Goal: Information Seeking & Learning: Find specific page/section

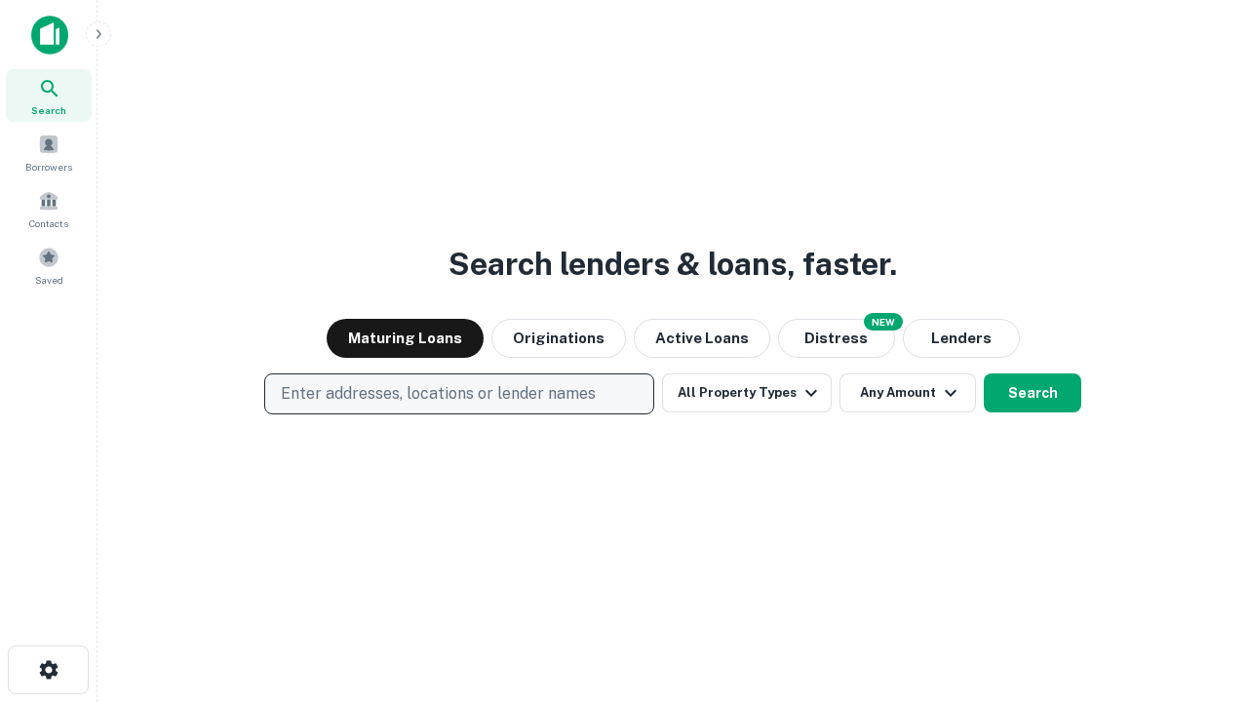
click at [458, 394] on p "Enter addresses, locations or lender names" at bounding box center [438, 393] width 315 height 23
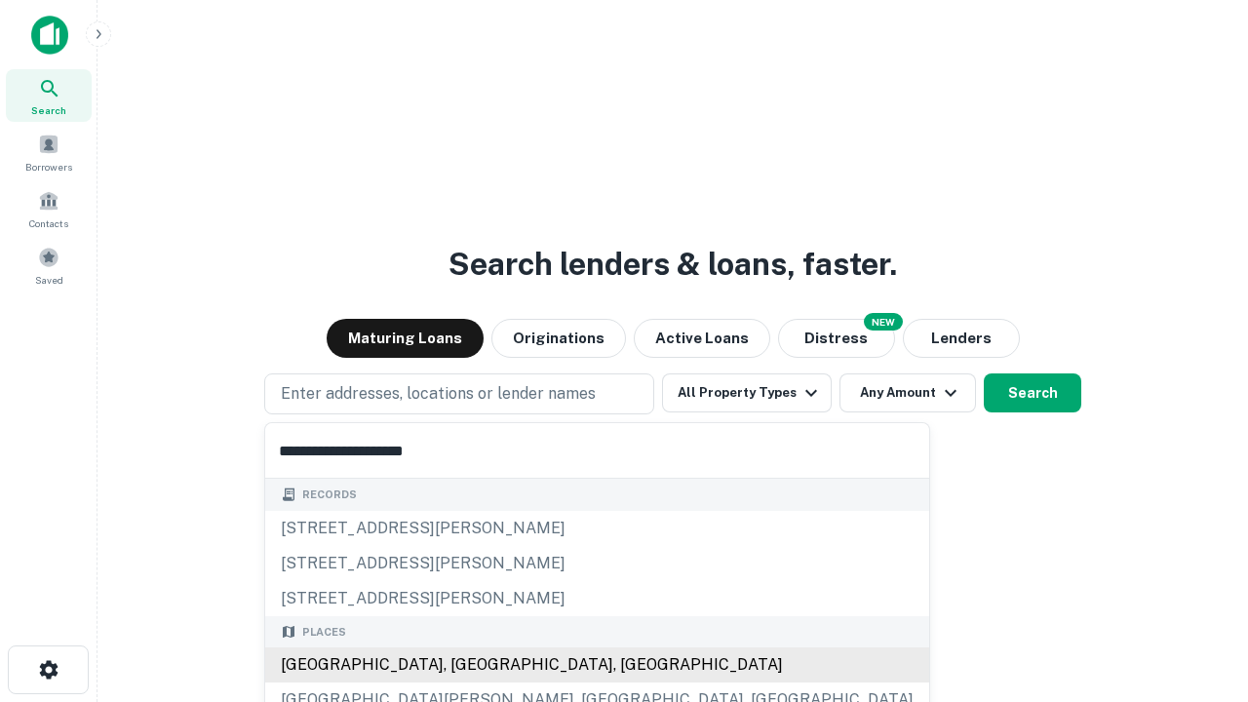
click at [466, 665] on div "[GEOGRAPHIC_DATA], [GEOGRAPHIC_DATA], [GEOGRAPHIC_DATA]" at bounding box center [597, 665] width 664 height 35
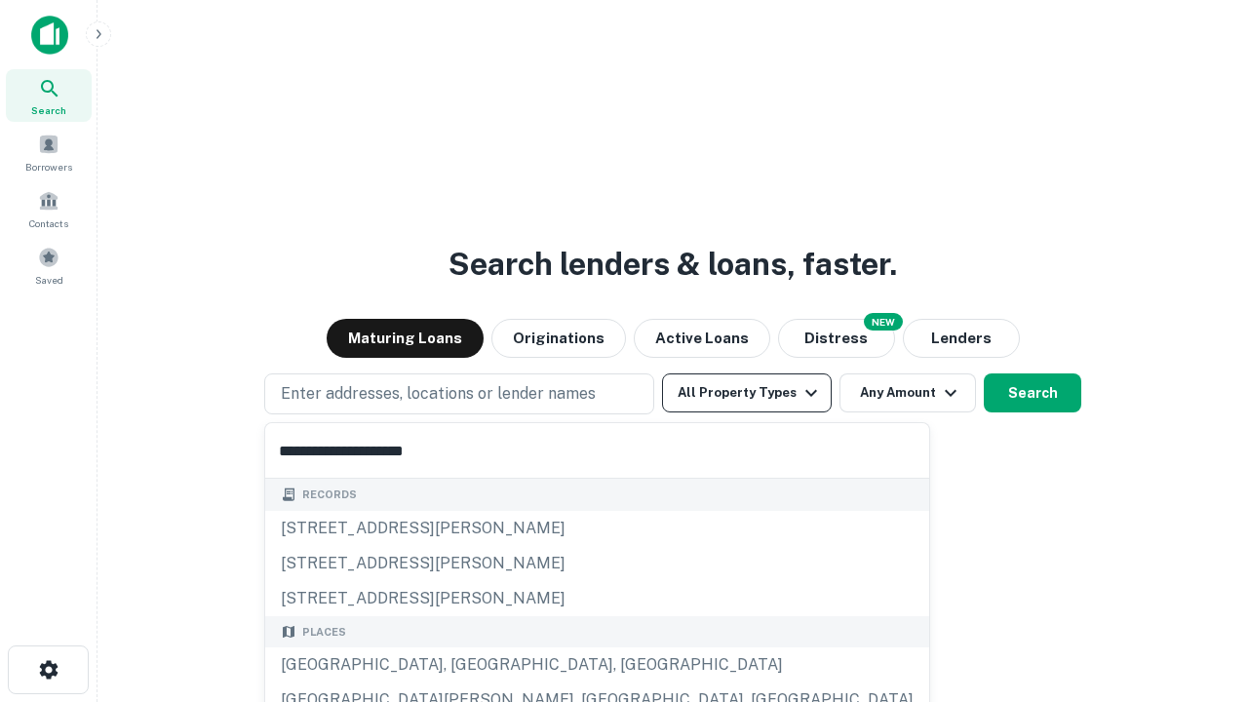
click at [747, 393] on button "All Property Types" at bounding box center [747, 393] width 170 height 39
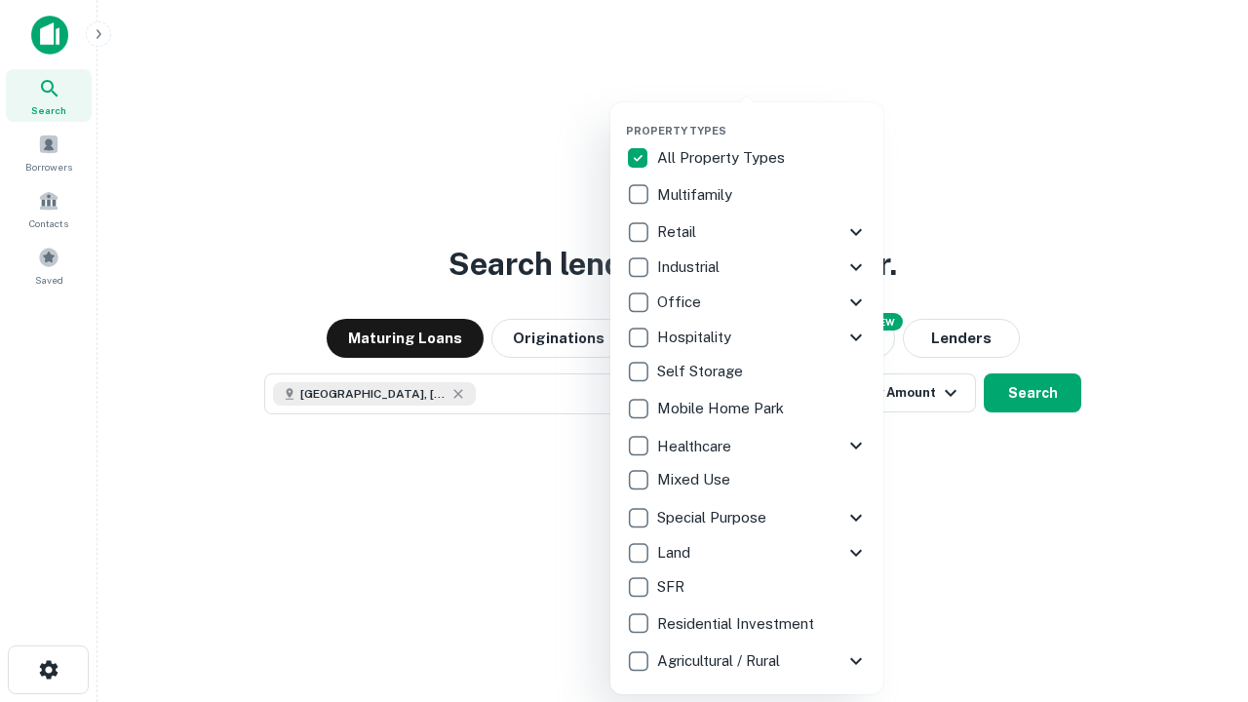
click at [763, 118] on button "button" at bounding box center [762, 118] width 273 height 1
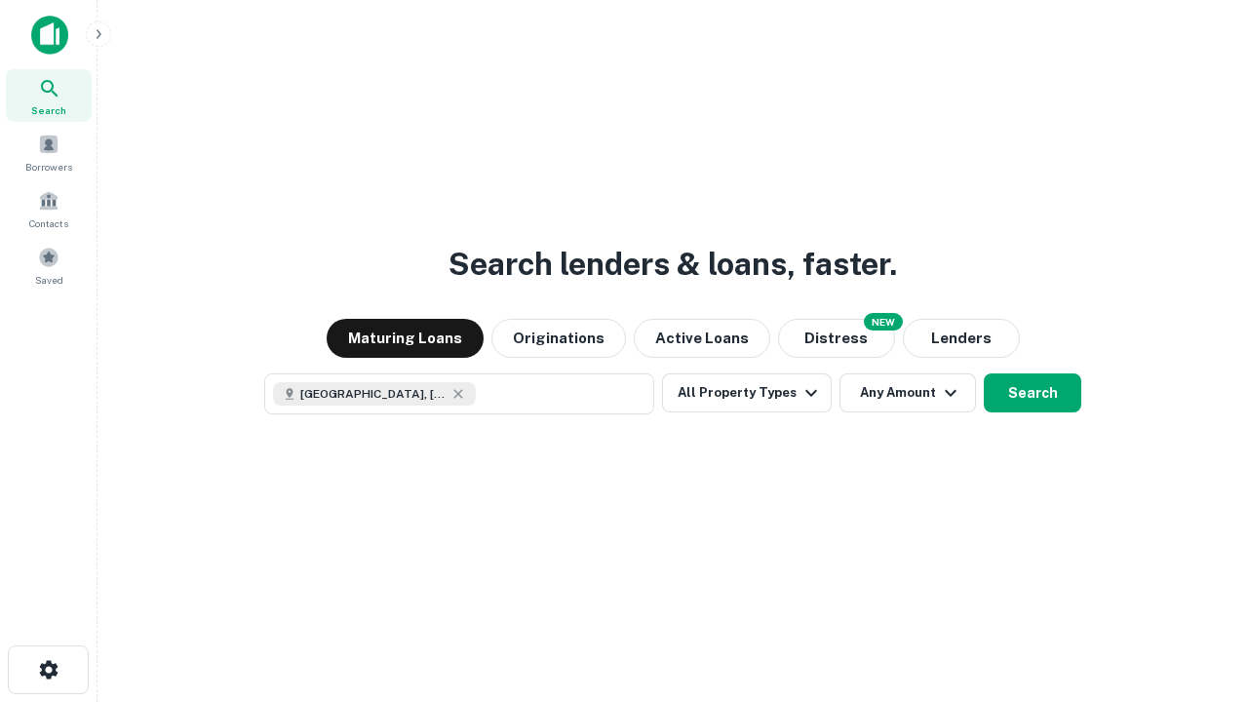
scroll to position [31, 0]
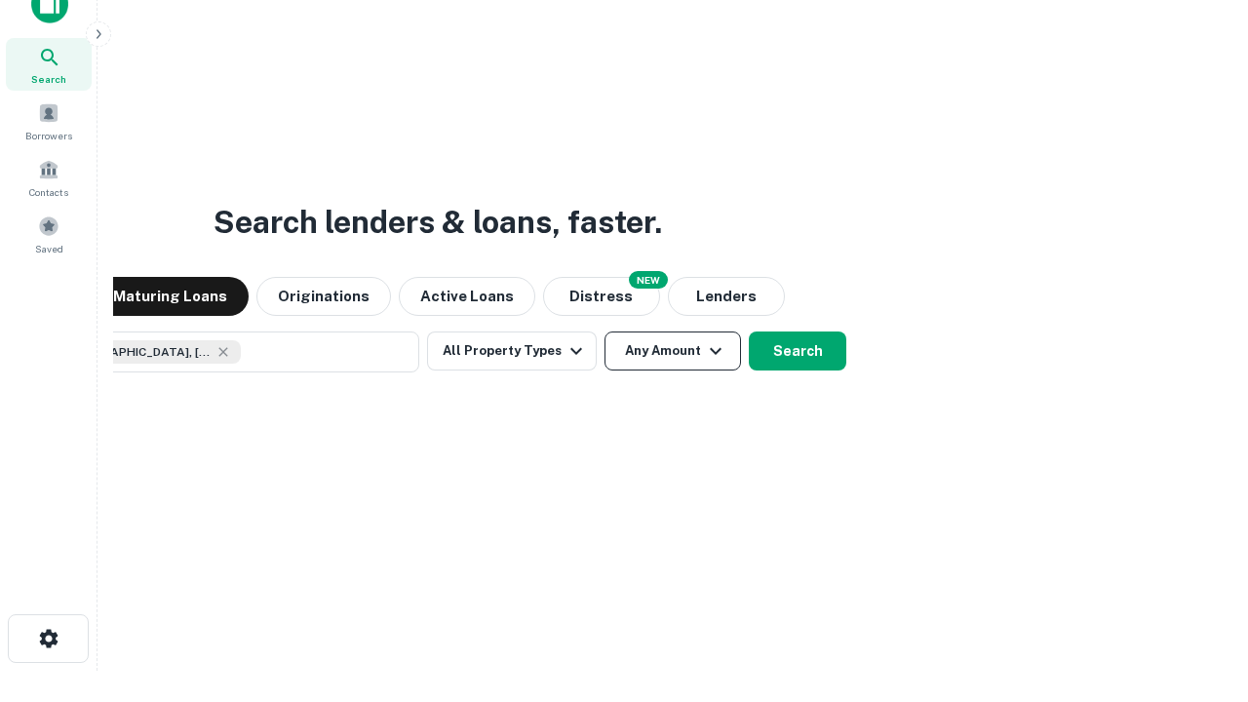
click at [605, 332] on button "Any Amount" at bounding box center [673, 351] width 137 height 39
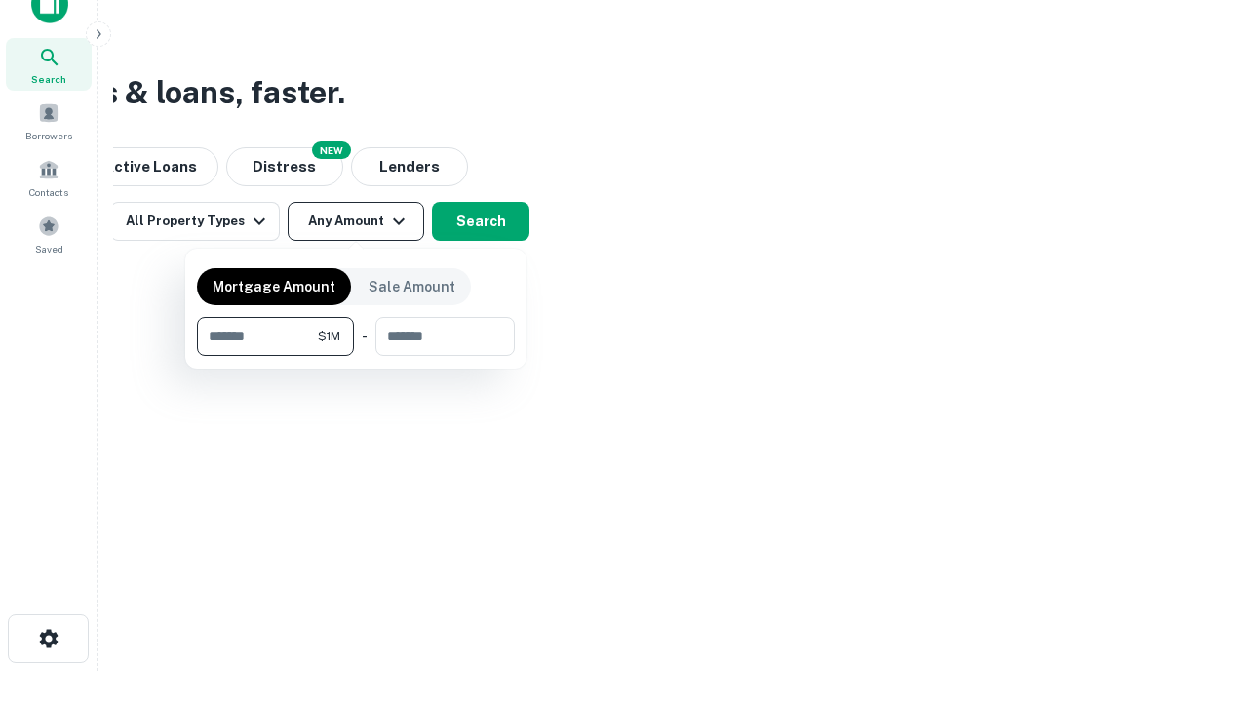
type input "*******"
click at [356, 356] on button "button" at bounding box center [356, 356] width 318 height 1
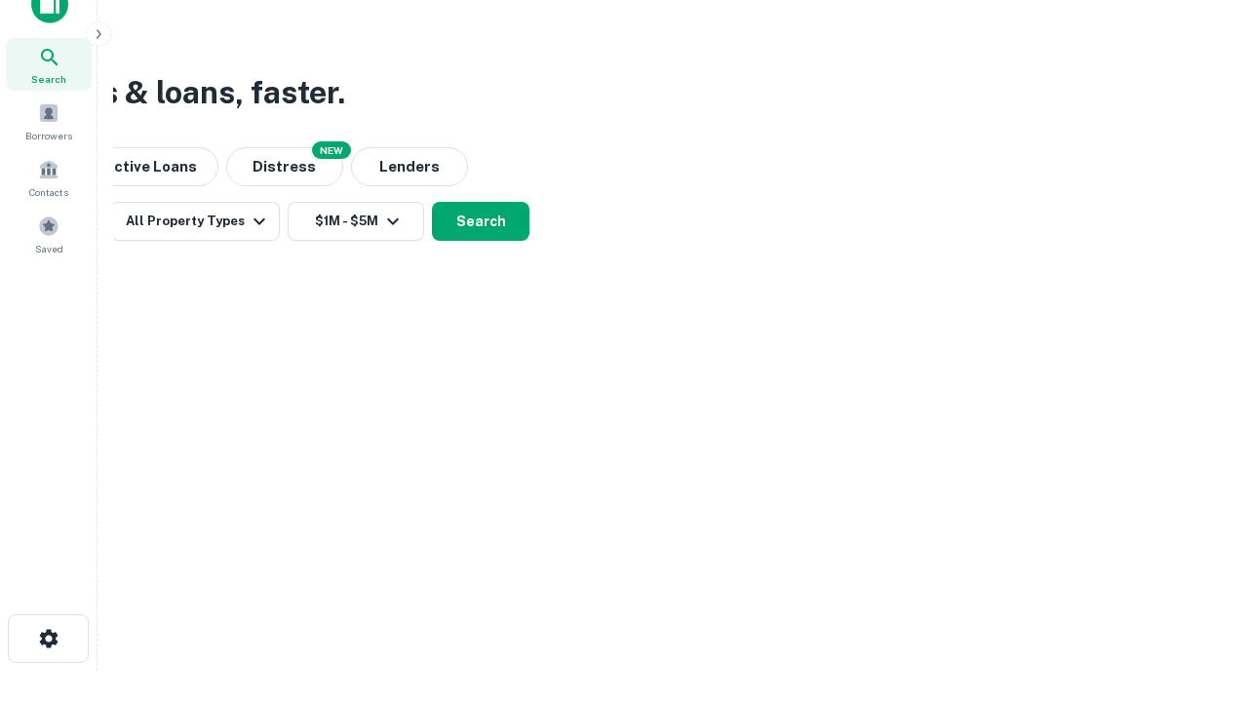
scroll to position [11, 360]
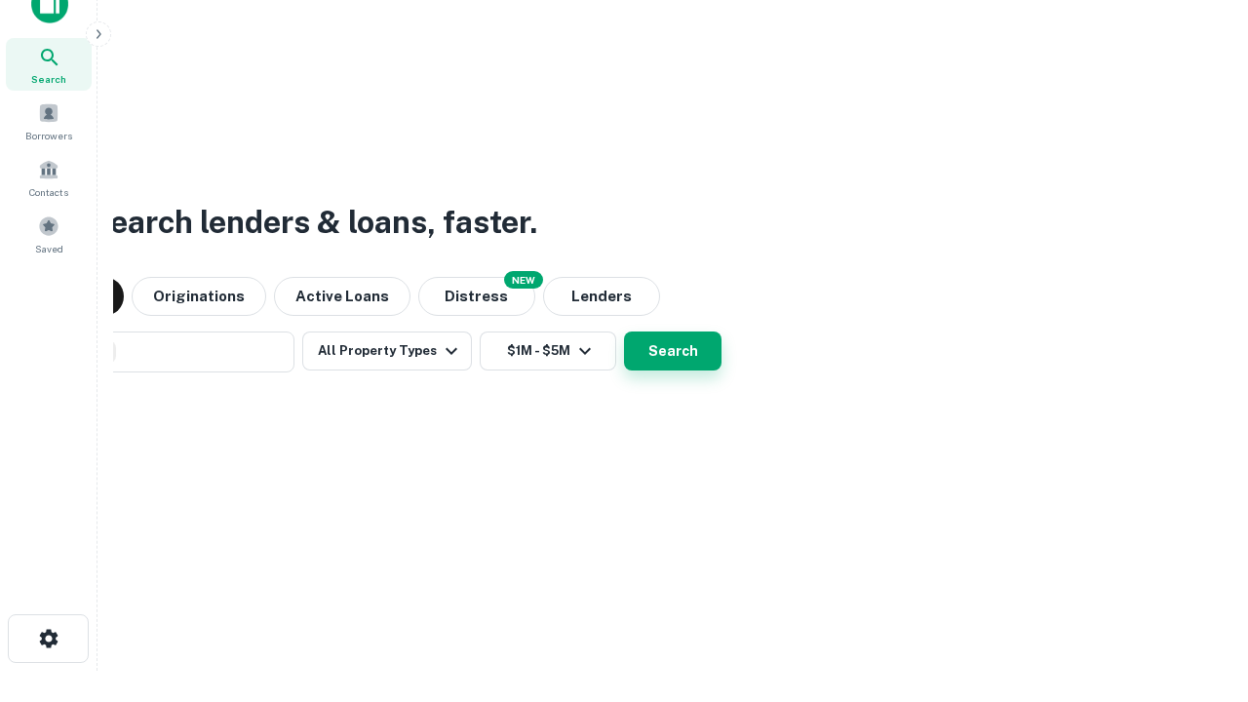
click at [624, 332] on button "Search" at bounding box center [673, 351] width 98 height 39
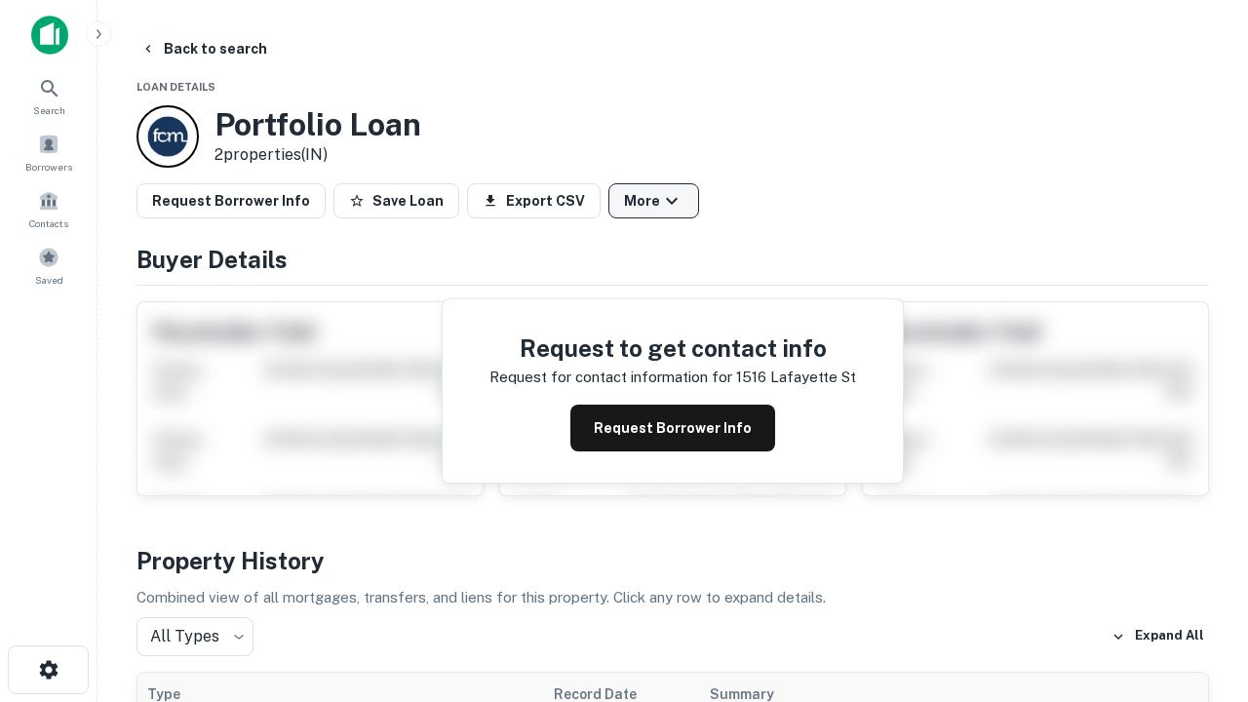
click at [653, 201] on button "More" at bounding box center [654, 200] width 91 height 35
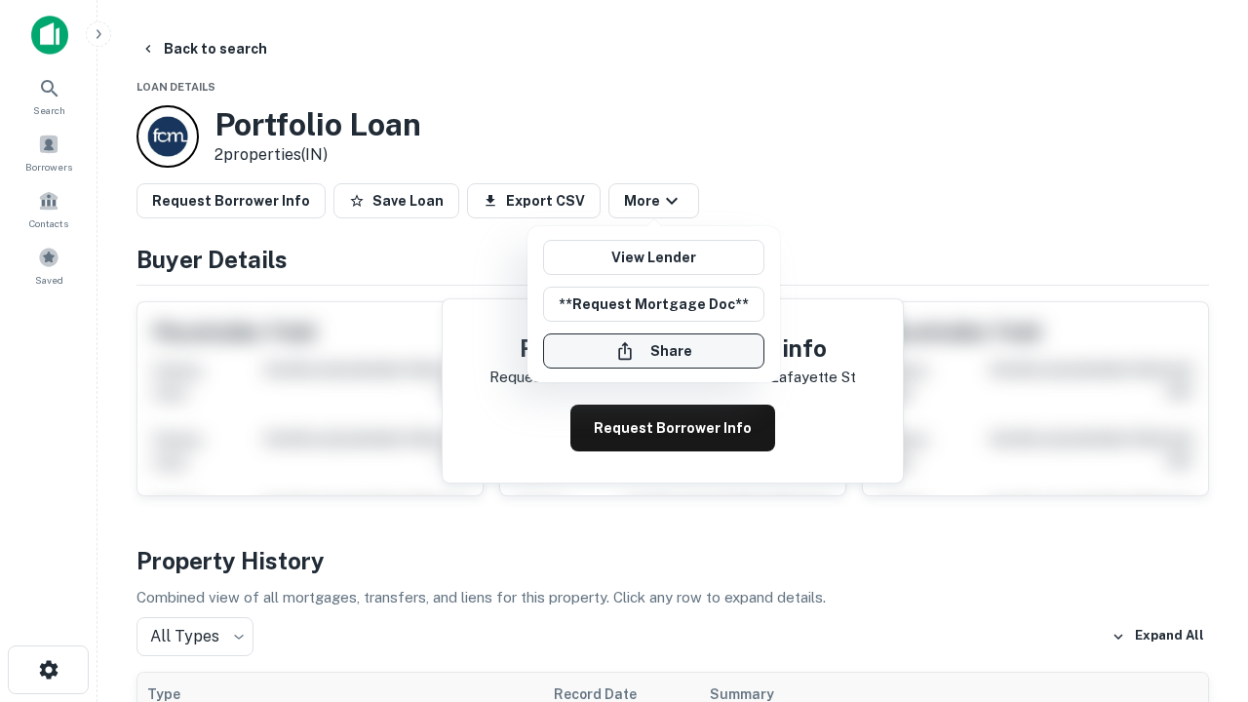
click at [653, 351] on button "Share" at bounding box center [653, 351] width 221 height 35
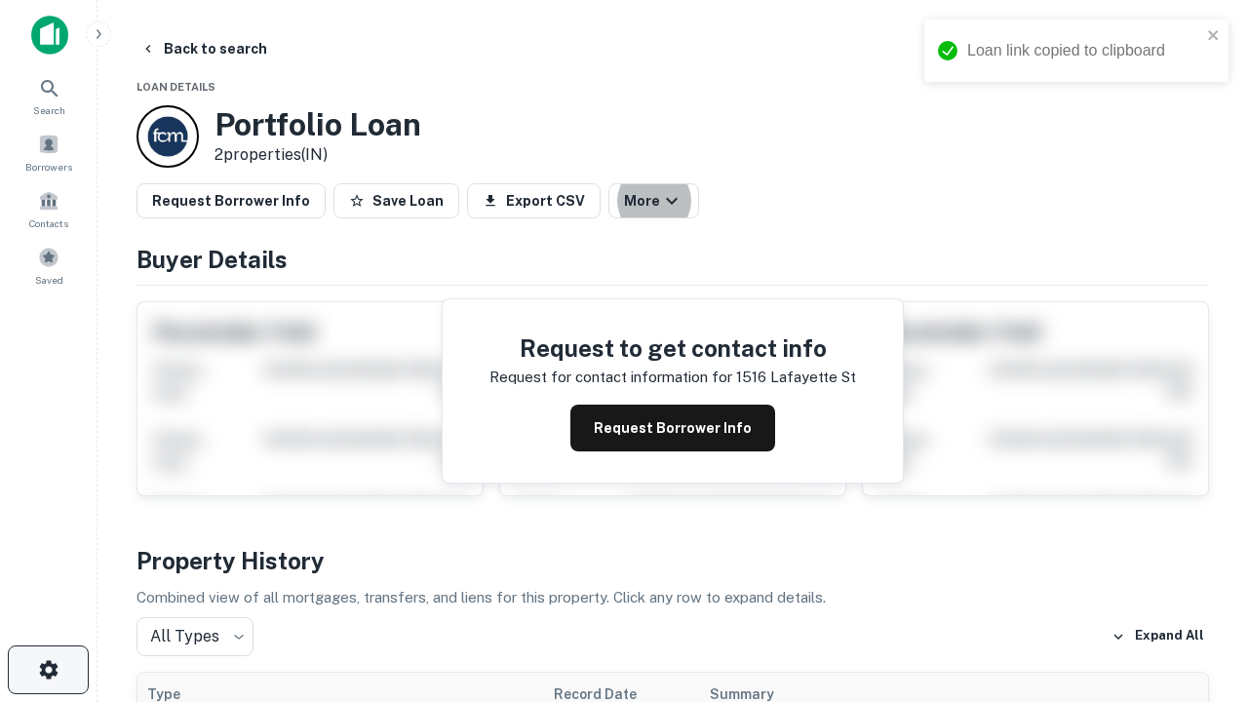
click at [48, 670] on icon "button" at bounding box center [48, 669] width 23 height 23
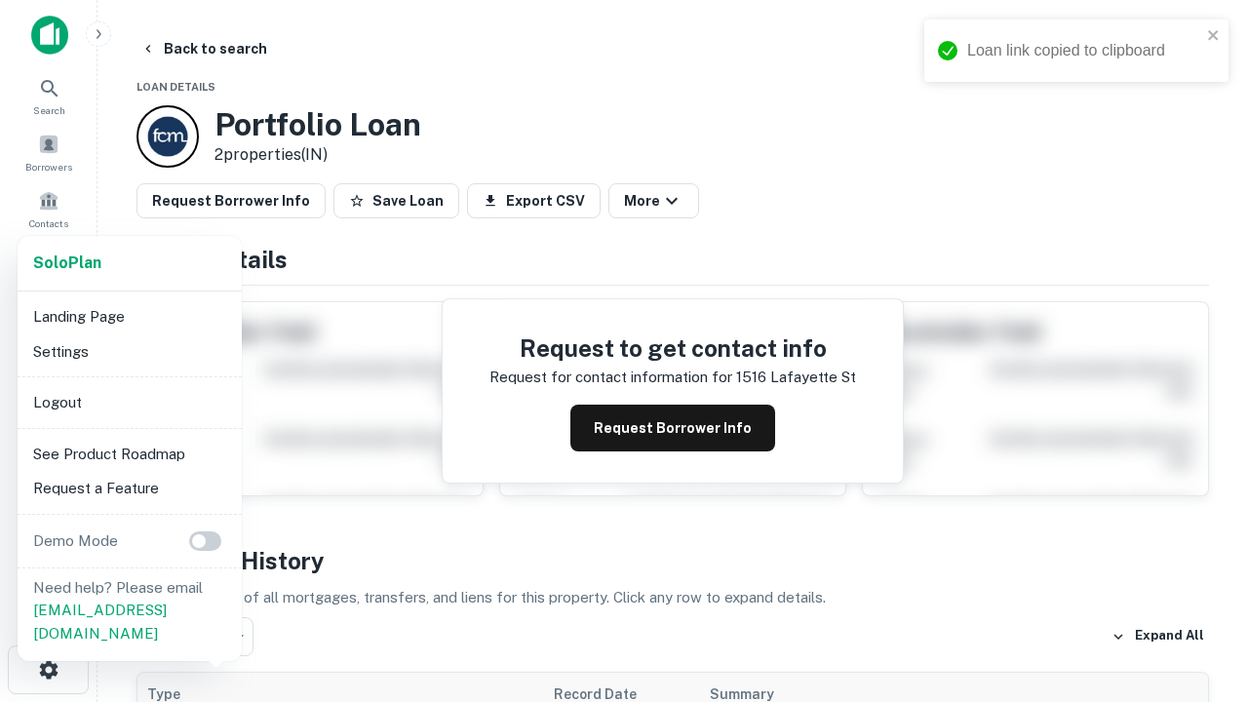
click at [129, 402] on li "Logout" at bounding box center [129, 402] width 209 height 35
